Goal: Check status: Check status

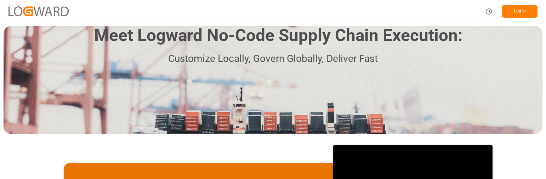
click at [516, 10] on button "Log In" at bounding box center [519, 11] width 35 height 12
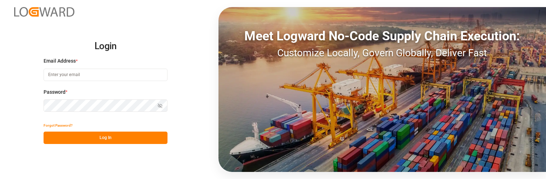
type input "[PERSON_NAME][EMAIL_ADDRESS][PERSON_NAME][DOMAIN_NAME]"
click at [119, 137] on button "Log In" at bounding box center [106, 138] width 124 height 12
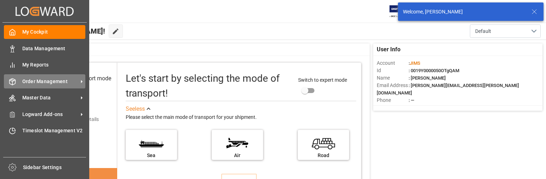
click at [58, 80] on span "Order Management" at bounding box center [50, 81] width 56 height 7
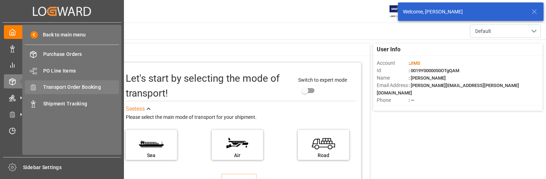
click at [93, 82] on div "Transport Order Booking Transport Order Booking" at bounding box center [72, 87] width 94 height 14
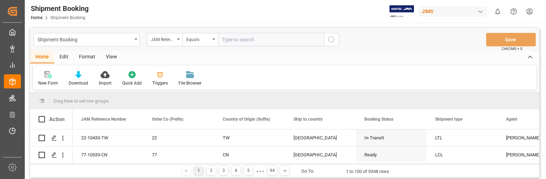
click at [256, 40] on input "text" at bounding box center [271, 39] width 106 height 13
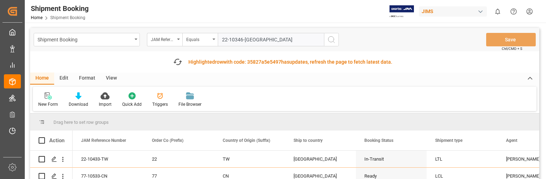
type input "22-10346-[GEOGRAPHIC_DATA]"
click at [329, 38] on circle "search button" at bounding box center [331, 39] width 6 height 6
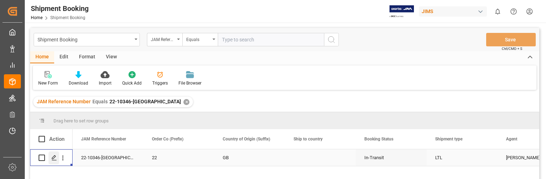
click at [52, 156] on icon "Press SPACE to select this row." at bounding box center [54, 158] width 6 height 6
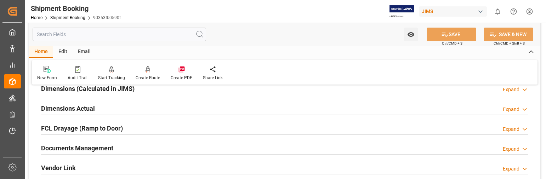
scroll to position [177, 0]
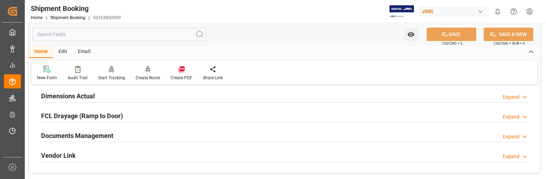
click at [515, 136] on div "Expand" at bounding box center [510, 136] width 17 height 7
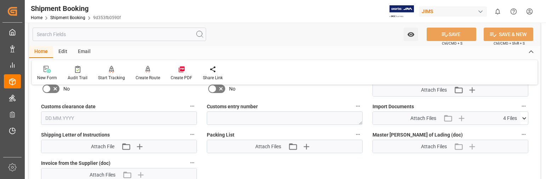
scroll to position [318, 0]
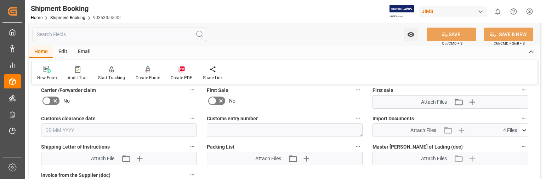
click at [524, 129] on icon at bounding box center [523, 130] width 7 height 7
